Goal: Task Accomplishment & Management: Manage account settings

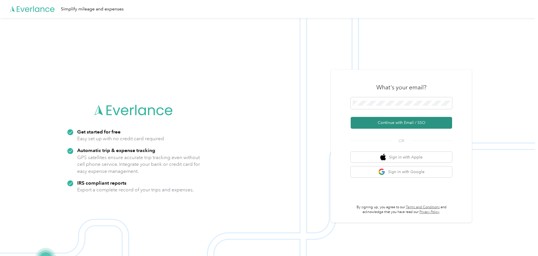
click at [394, 121] on button "Continue with Email / SSO" at bounding box center [400, 123] width 101 height 12
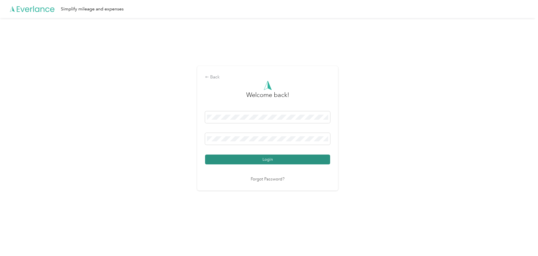
click at [264, 159] on button "Login" at bounding box center [267, 160] width 125 height 10
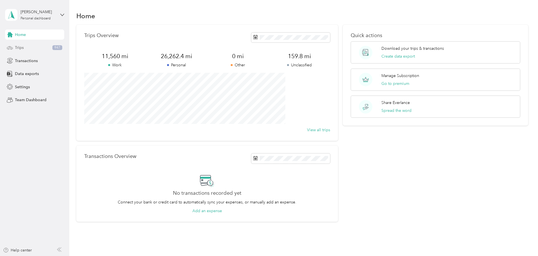
click at [19, 45] on span "Trips" at bounding box center [19, 48] width 9 height 6
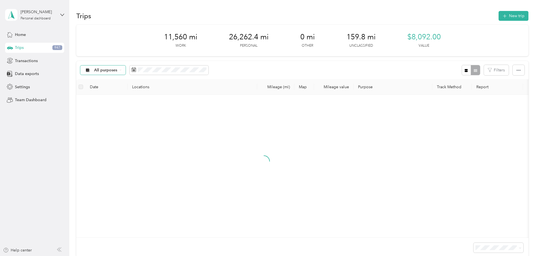
click at [117, 68] on span "All purposes" at bounding box center [105, 70] width 23 height 4
click at [144, 90] on span "Unclassified" at bounding box center [145, 90] width 27 height 6
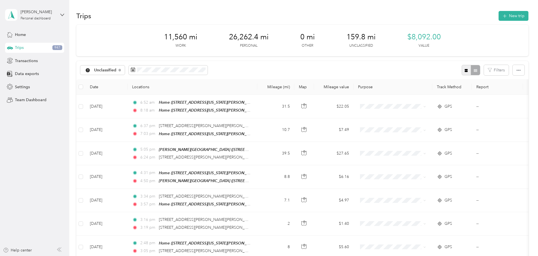
click at [464, 70] on icon "button" at bounding box center [465, 70] width 3 height 3
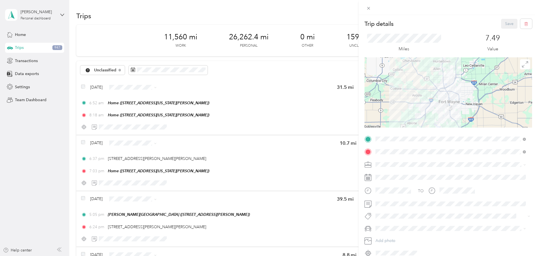
click at [55, 114] on div "Trip details Save This trip cannot be edited because it is either under review,…" at bounding box center [269, 128] width 538 height 256
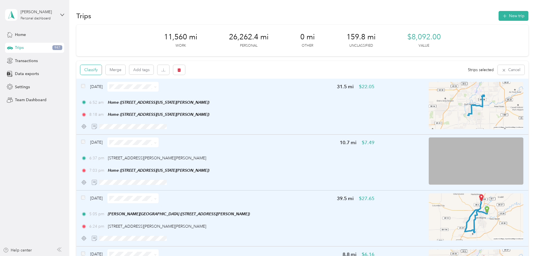
click at [102, 71] on button "Classify" at bounding box center [90, 70] width 21 height 10
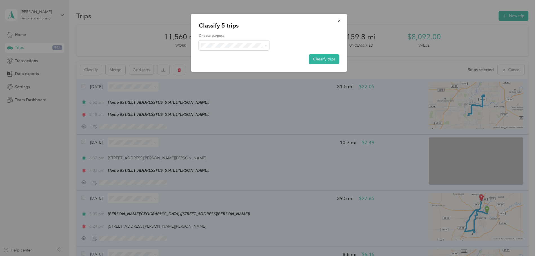
click at [224, 66] on span "Personal" at bounding box center [238, 66] width 52 height 6
click at [328, 57] on button "Classify trips" at bounding box center [324, 59] width 30 height 10
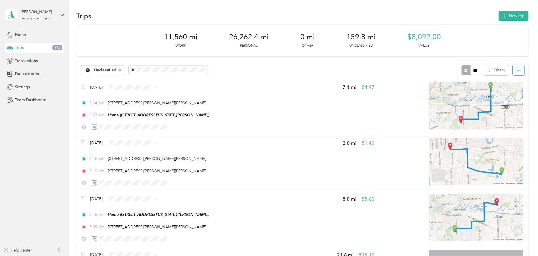
click at [512, 68] on button "button" at bounding box center [518, 70] width 12 height 10
click at [472, 81] on span "Select all" at bounding box center [472, 81] width 15 height 5
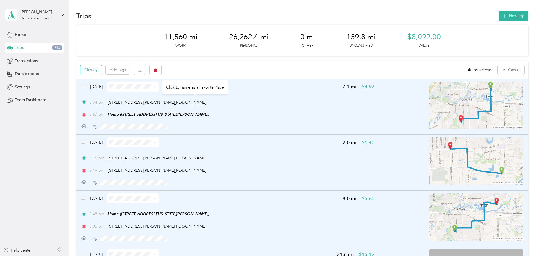
click at [102, 70] on button "Classify" at bounding box center [90, 70] width 21 height 10
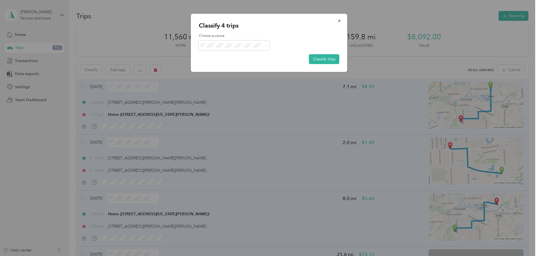
click at [227, 57] on span "Work" at bounding box center [238, 56] width 52 height 6
click at [328, 59] on button "Classify trips" at bounding box center [324, 59] width 30 height 10
